Goal: Task Accomplishment & Management: Manage account settings

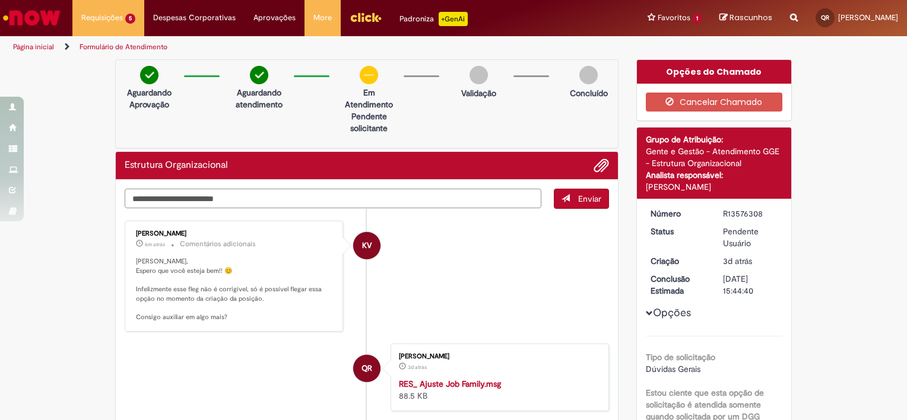
click at [188, 191] on textarea "Digite sua mensagem aqui..." at bounding box center [333, 199] width 417 height 20
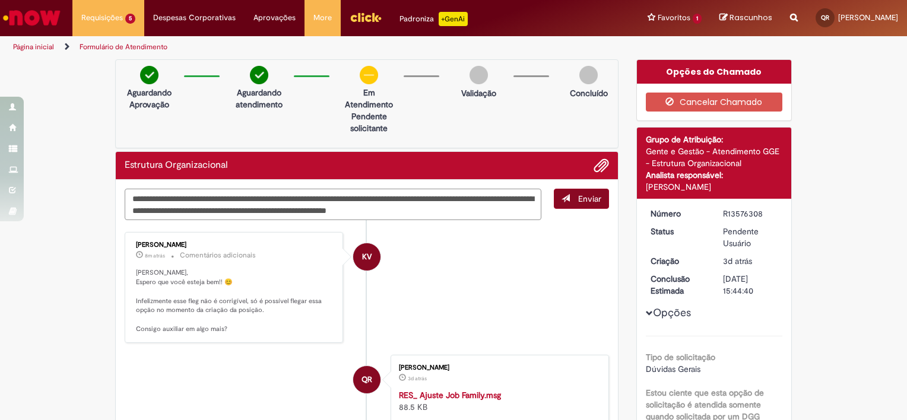
type textarea "**********"
click at [579, 199] on span "Enviar" at bounding box center [589, 199] width 23 height 11
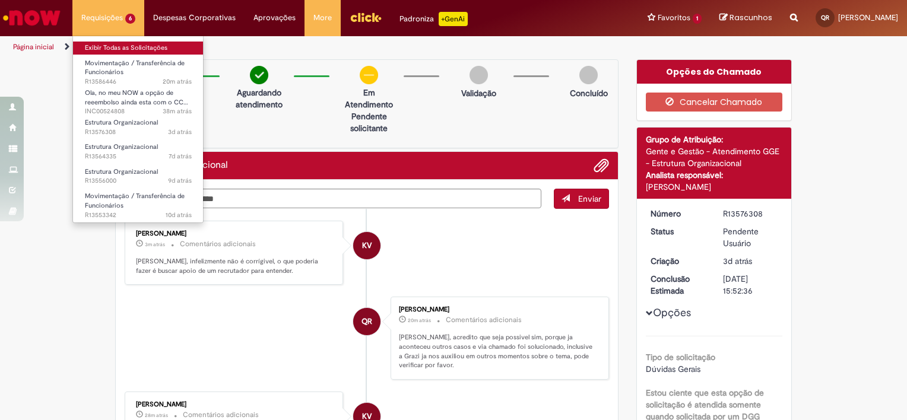
click at [100, 43] on link "Exibir Todas as Solicitações" at bounding box center [138, 48] width 131 height 13
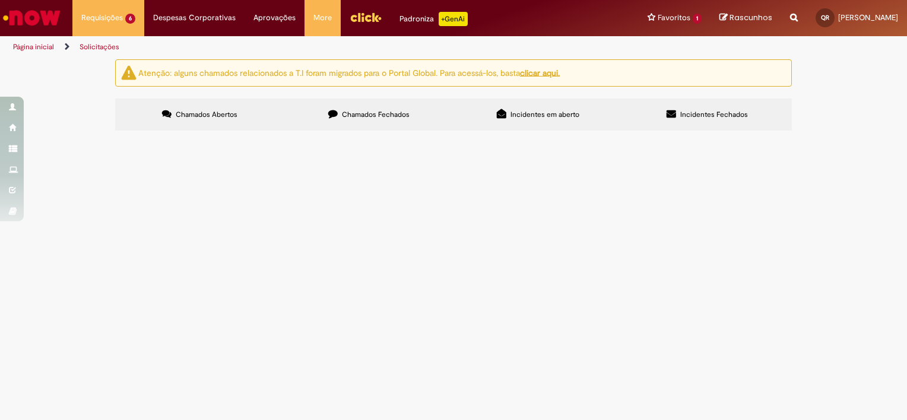
click at [0, 0] on span "Ola, desejo realizar o movimento do funcionario acima para o ID position: 91022…" at bounding box center [0, 0] width 0 height 0
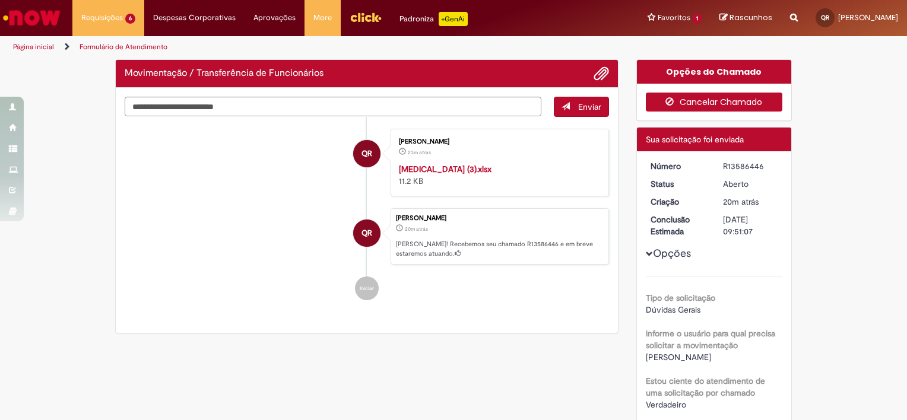
click at [750, 102] on button "Cancelar Chamado" at bounding box center [714, 102] width 137 height 19
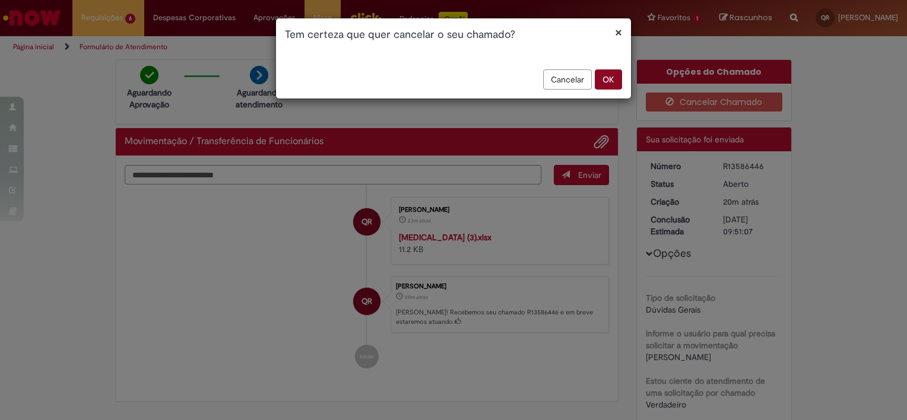
drag, startPoint x: 594, startPoint y: 78, endPoint x: 602, endPoint y: 78, distance: 7.7
click at [602, 78] on div "Cancelar OK" at bounding box center [453, 83] width 355 height 29
click at [602, 78] on button "OK" at bounding box center [608, 79] width 27 height 20
